Goal: Task Accomplishment & Management: Complete application form

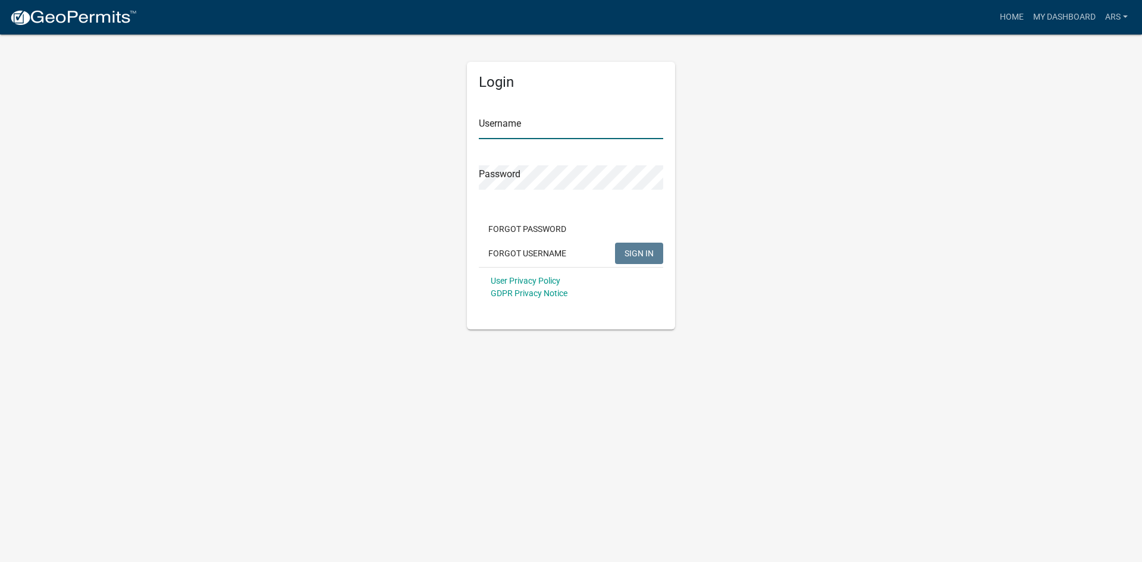
click at [539, 126] on input "Username" at bounding box center [571, 127] width 184 height 24
paste input "ARS"
type input "ARS"
click at [636, 251] on span "SIGN IN" at bounding box center [639, 253] width 29 height 10
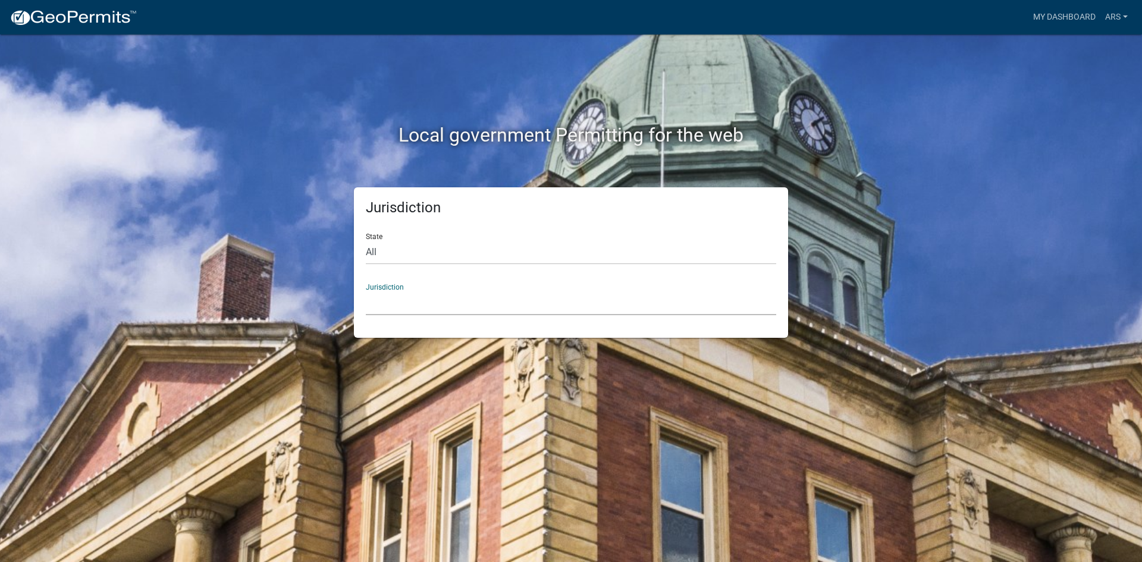
click at [472, 307] on select "[GEOGRAPHIC_DATA], [US_STATE] [GEOGRAPHIC_DATA], [US_STATE][PERSON_NAME][GEOGRA…" at bounding box center [571, 303] width 410 height 24
click at [457, 298] on select "[GEOGRAPHIC_DATA], [US_STATE] [GEOGRAPHIC_DATA], [US_STATE][PERSON_NAME][GEOGRA…" at bounding box center [571, 303] width 410 height 24
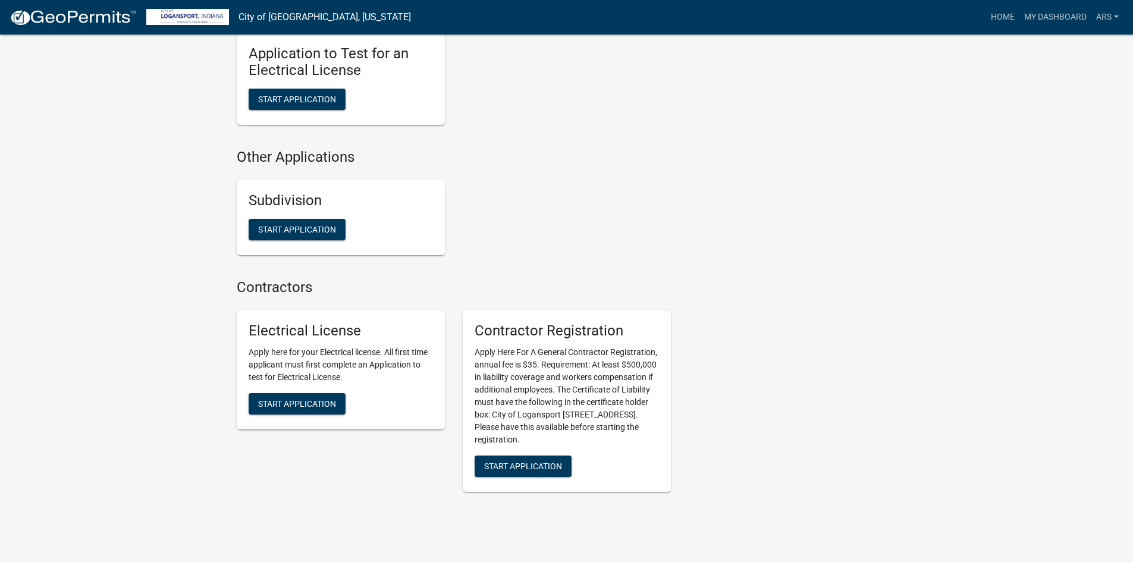
scroll to position [1160, 0]
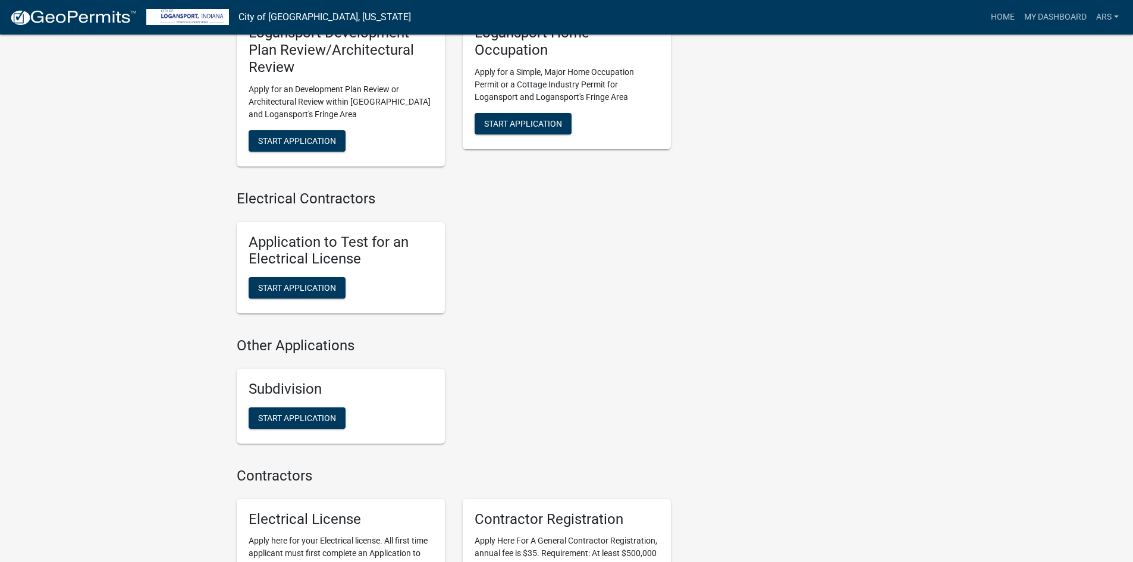
scroll to position [1160, 0]
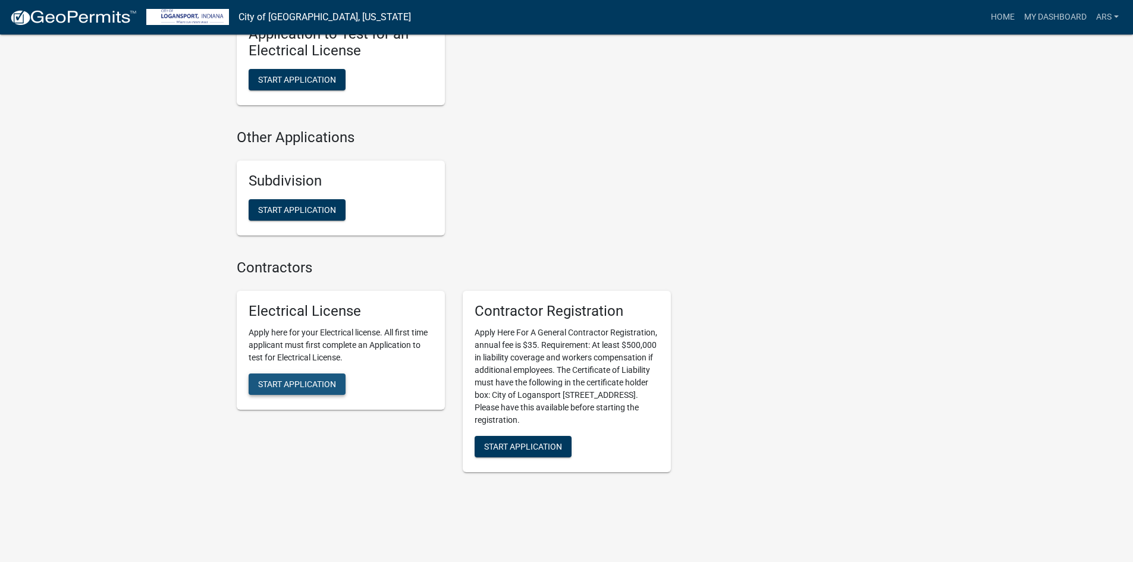
click at [315, 379] on span "Start Application" at bounding box center [297, 384] width 78 height 10
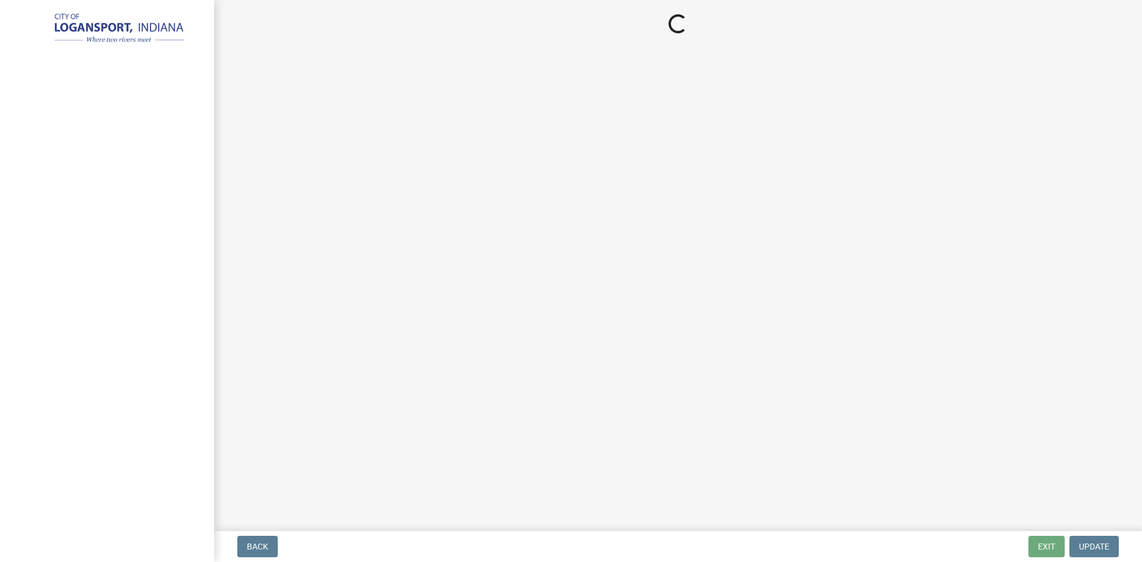
select select "NY"
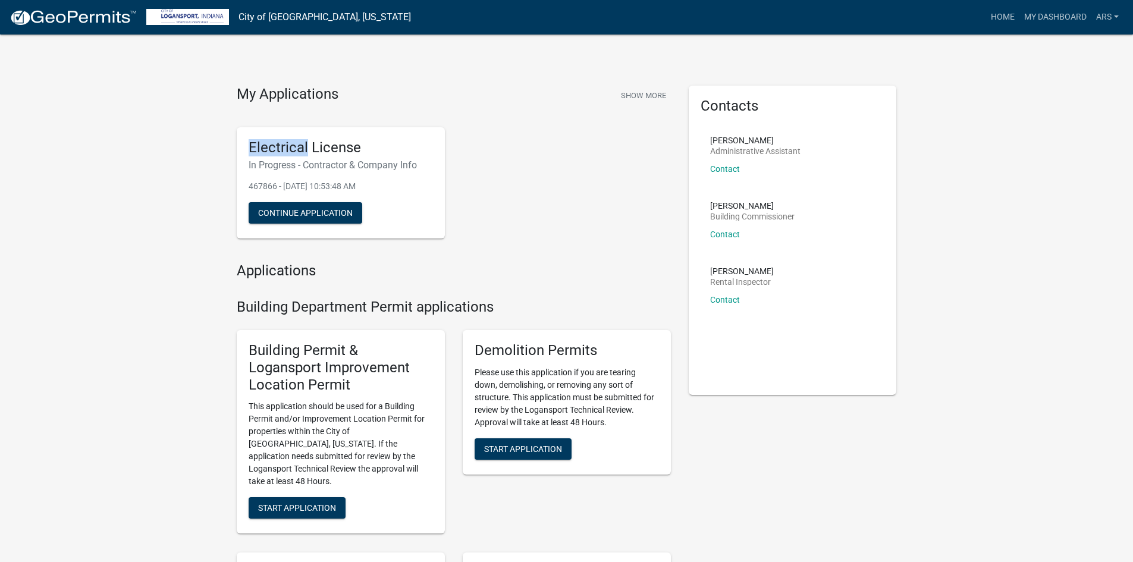
drag, startPoint x: 271, startPoint y: 148, endPoint x: 307, endPoint y: 147, distance: 35.7
click at [307, 147] on div "Electrical License In Progress - Contractor & Company Info 467866 - [DATE] 10:5…" at bounding box center [341, 183] width 208 height 112
copy h5 "Electrical"
